Goal: Transaction & Acquisition: Purchase product/service

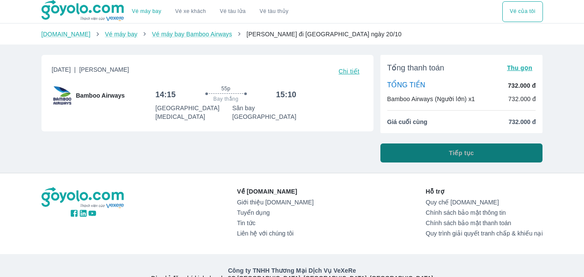
click at [401, 155] on button "Tiếp tục" at bounding box center [461, 153] width 163 height 19
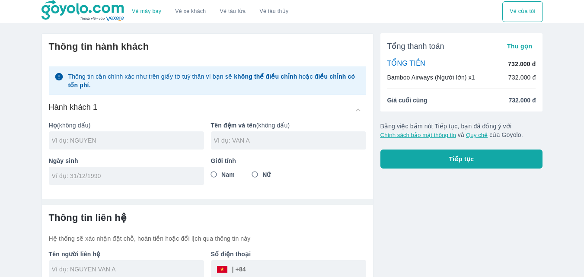
scroll to position [45, 0]
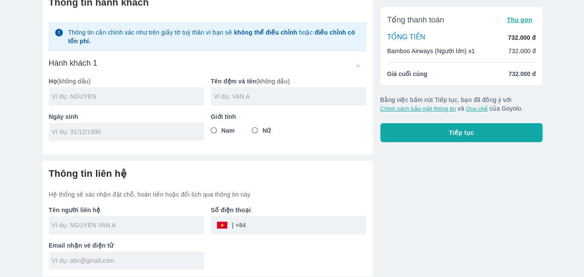
click at [144, 87] on div at bounding box center [126, 96] width 155 height 18
type input "[PERSON_NAME]"
click at [234, 99] on input "text" at bounding box center [290, 96] width 152 height 9
type input "HO CAM TU"
click at [147, 129] on input "tel" at bounding box center [124, 132] width 144 height 9
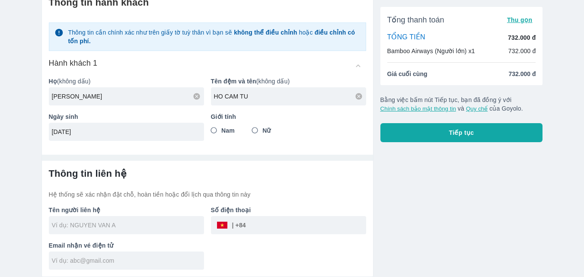
type input "[DATE]"
click at [262, 128] on input "Nữ" at bounding box center [255, 131] width 16 height 16
radio input "true"
click at [151, 219] on div at bounding box center [126, 225] width 155 height 18
type input "[PERSON_NAME]"
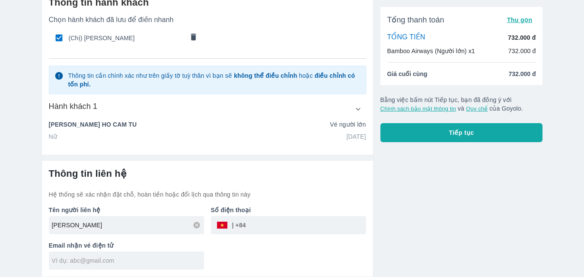
type input "[PERSON_NAME] CAM TU"
click at [272, 223] on input "tel" at bounding box center [306, 225] width 120 height 21
type input "946525533"
click at [127, 263] on input "text" at bounding box center [128, 260] width 152 height 9
type input "T"
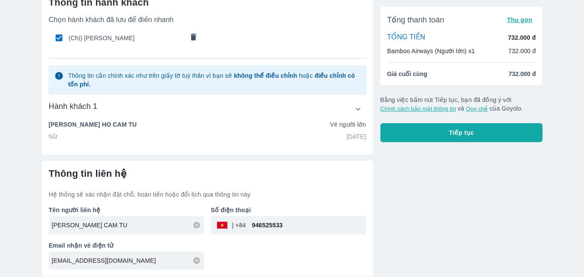
type input "[EMAIL_ADDRESS][DOMAIN_NAME]"
click at [306, 261] on div "Tên người liên hệ [PERSON_NAME] CAM TU Số điện thoại ​ 946525533 Email nhận vé …" at bounding box center [204, 234] width 324 height 71
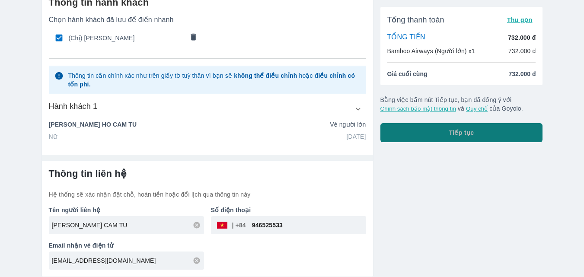
click at [470, 141] on button "Tiếp tục" at bounding box center [461, 132] width 163 height 19
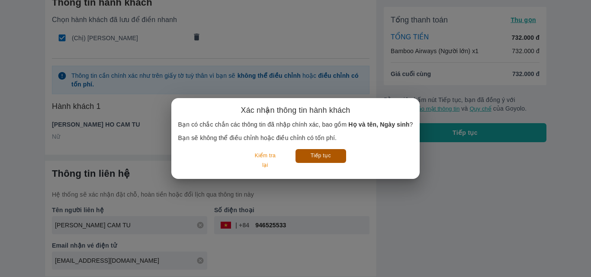
click at [326, 159] on button "Tiếp tục" at bounding box center [320, 155] width 51 height 13
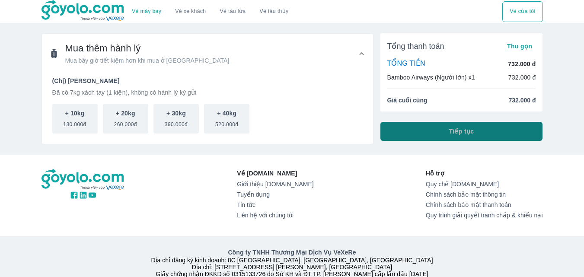
click at [416, 128] on button "Tiếp tục" at bounding box center [461, 131] width 163 height 19
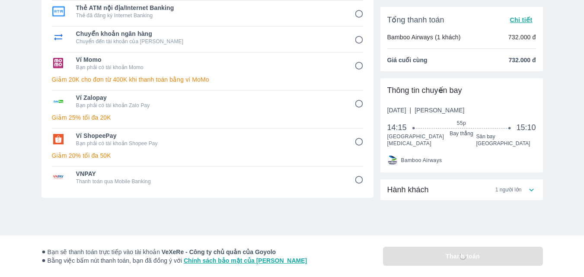
scroll to position [101, 0]
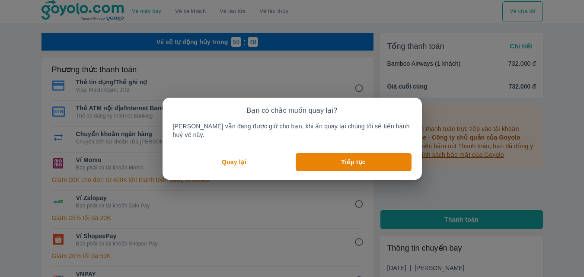
scroll to position [9, 0]
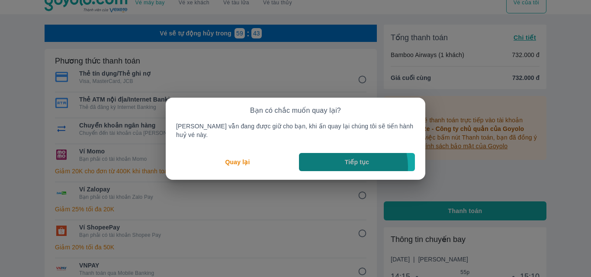
click at [344, 162] on button "Tiếp tục" at bounding box center [357, 162] width 116 height 18
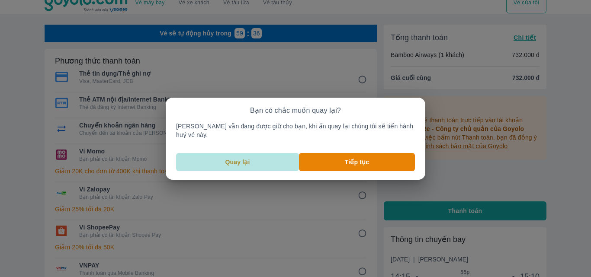
click at [272, 156] on button "Quay lại" at bounding box center [237, 162] width 123 height 18
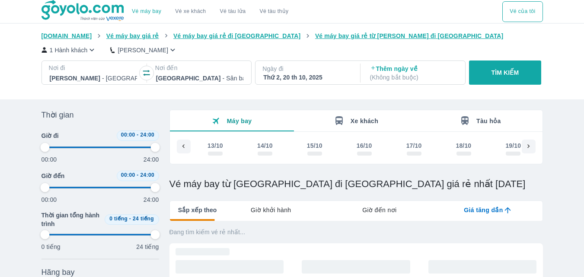
scroll to position [0, 72]
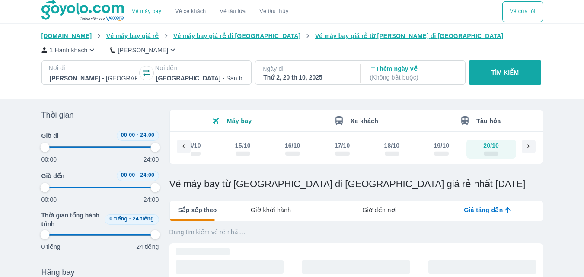
type input "97.9166666666667"
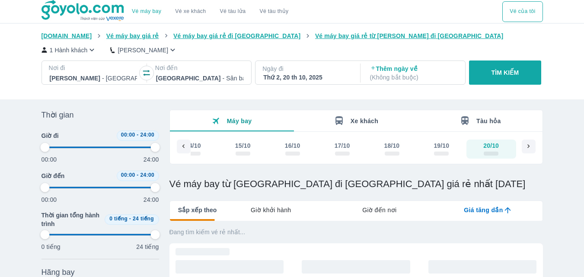
type input "97.9166666666667"
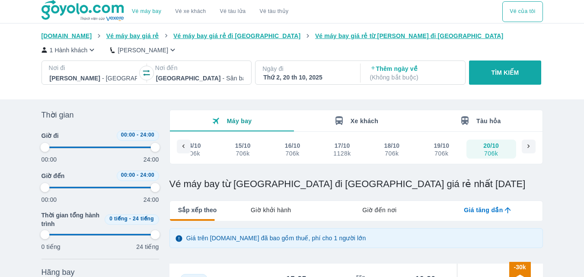
type input "97.9166666666667"
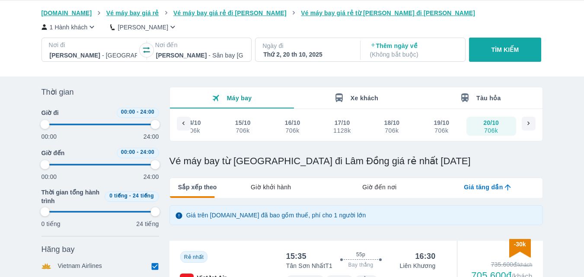
type input "97.9166666666667"
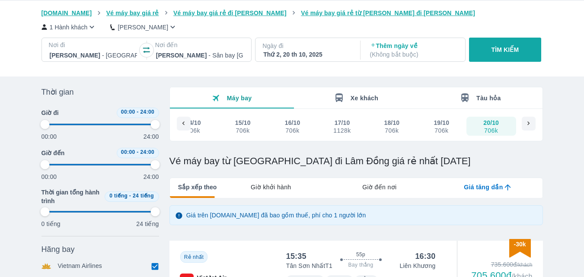
type input "97.9166666666667"
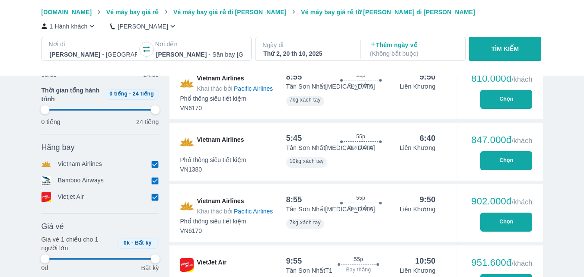
scroll to position [425, 0]
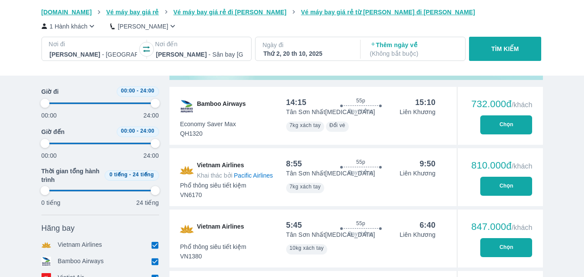
type input "97.9166666666667"
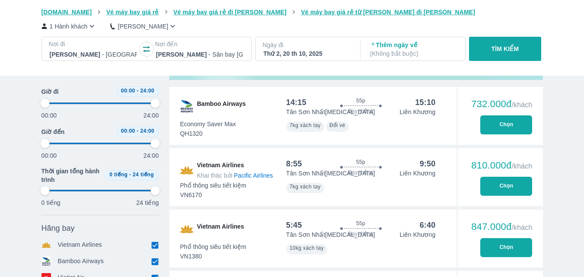
type input "97.9166666666667"
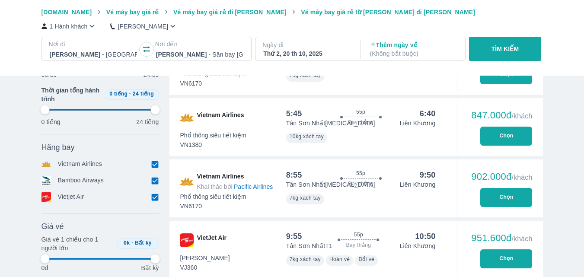
type input "97.9166666666667"
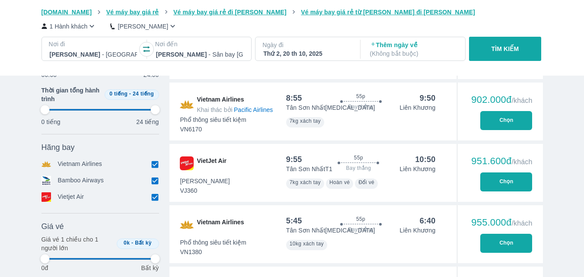
type input "97.9166666666667"
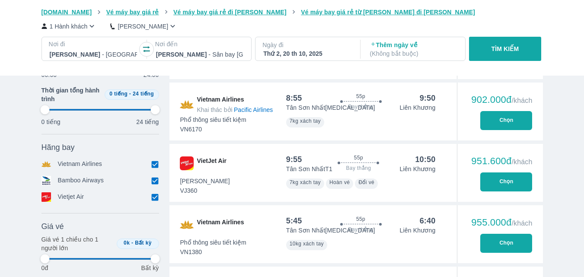
type input "97.9166666666667"
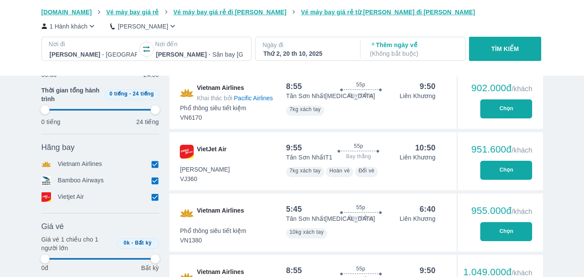
scroll to position [538, 0]
type input "97.9166666666667"
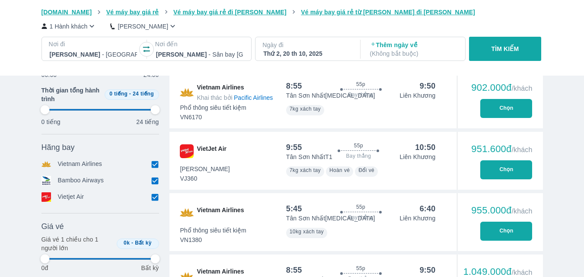
type input "97.9166666666667"
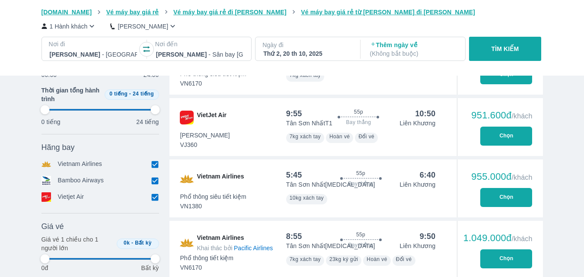
type input "97.9166666666667"
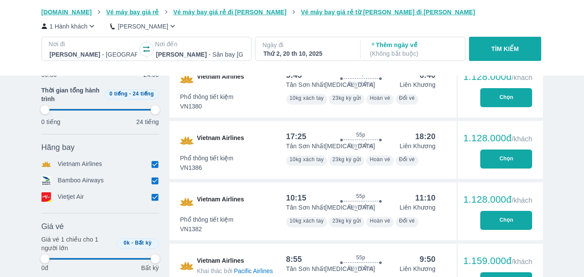
type input "97.9166666666667"
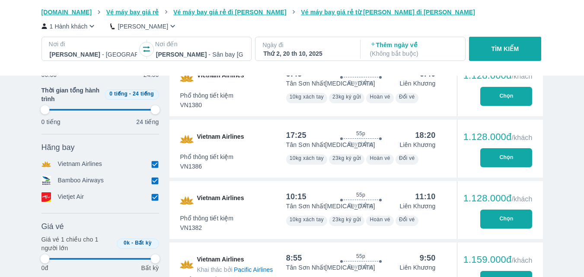
type input "97.9166666666667"
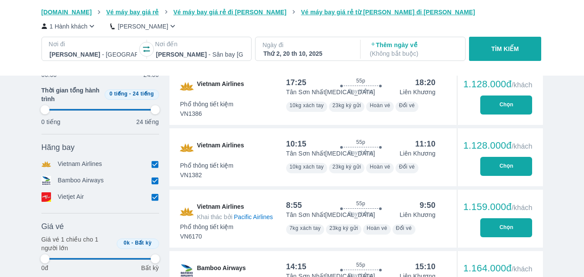
type input "97.9166666666667"
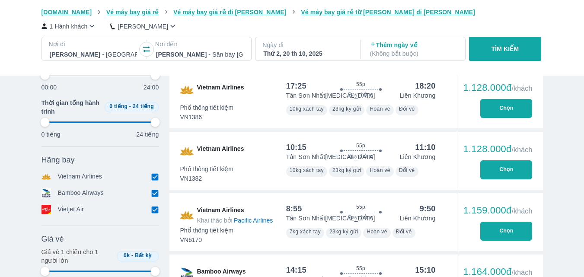
scroll to position [844, 0]
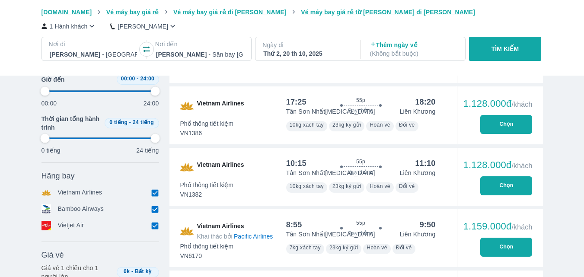
type input "97.9166666666667"
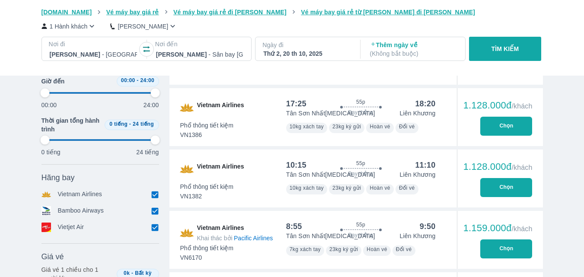
type input "97.9166666666667"
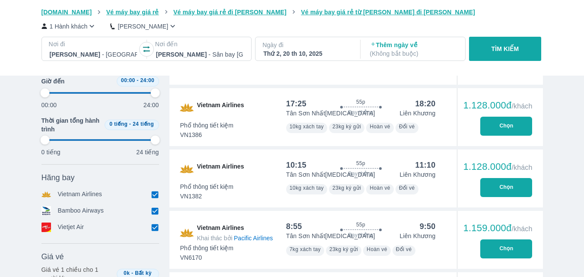
type input "97.9166666666667"
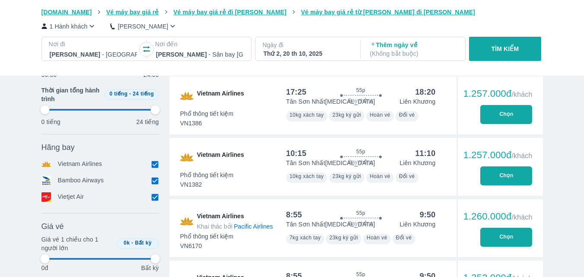
type input "97.9166666666667"
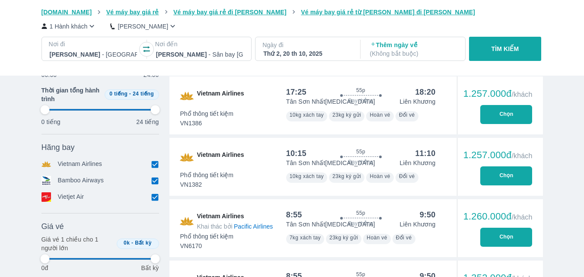
type input "97.9166666666667"
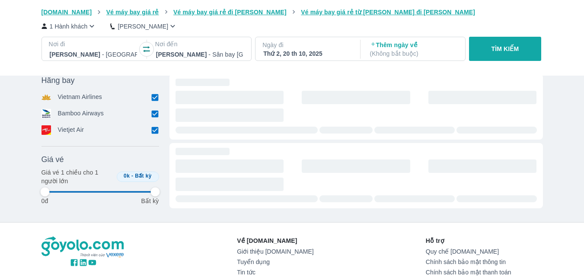
type input "97.9166666666667"
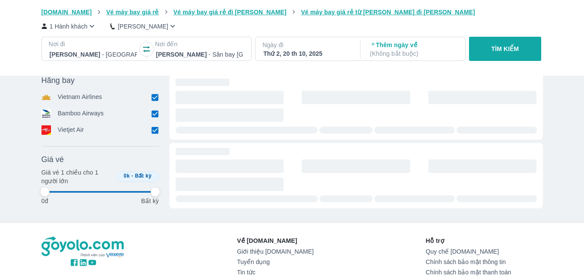
type input "97.9166666666667"
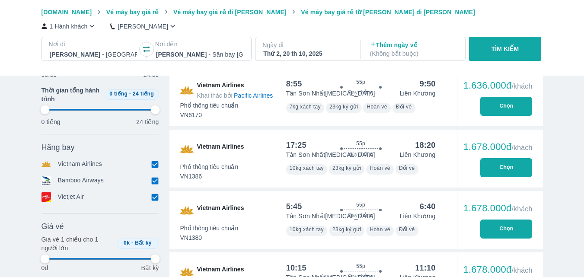
type input "97.9166666666667"
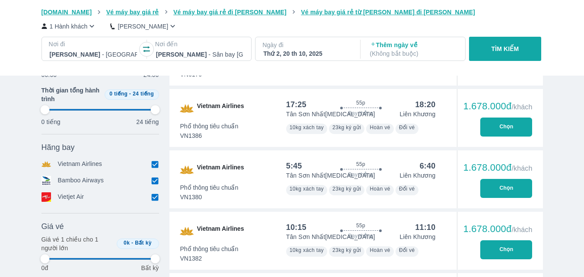
type input "97.9166666666667"
